Goal: Information Seeking & Learning: Learn about a topic

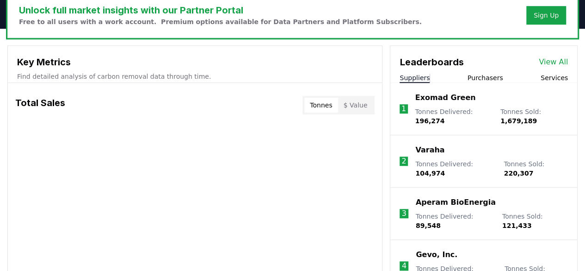
scroll to position [278, 0]
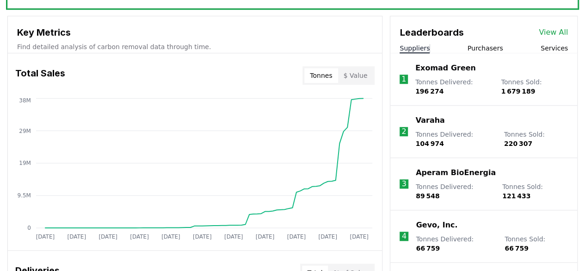
scroll to position [278, 0]
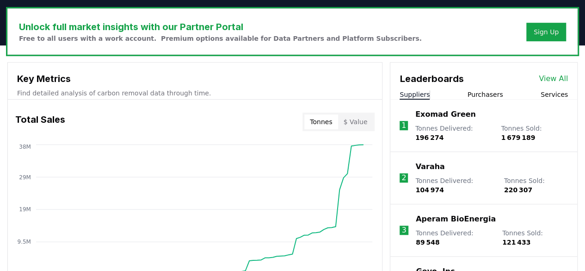
click at [424, 113] on p "Exomad Green" at bounding box center [445, 114] width 61 height 11
